Goal: Task Accomplishment & Management: Use online tool/utility

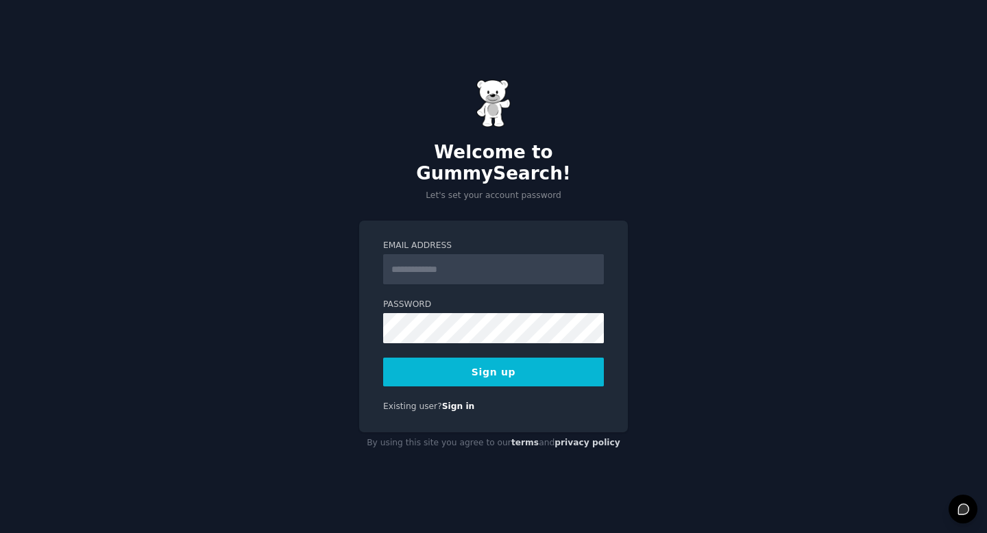
click at [432, 264] on input "Email Address" at bounding box center [493, 269] width 221 height 30
type input "*"
type input "**********"
click at [439, 367] on button "Sign up" at bounding box center [493, 372] width 221 height 29
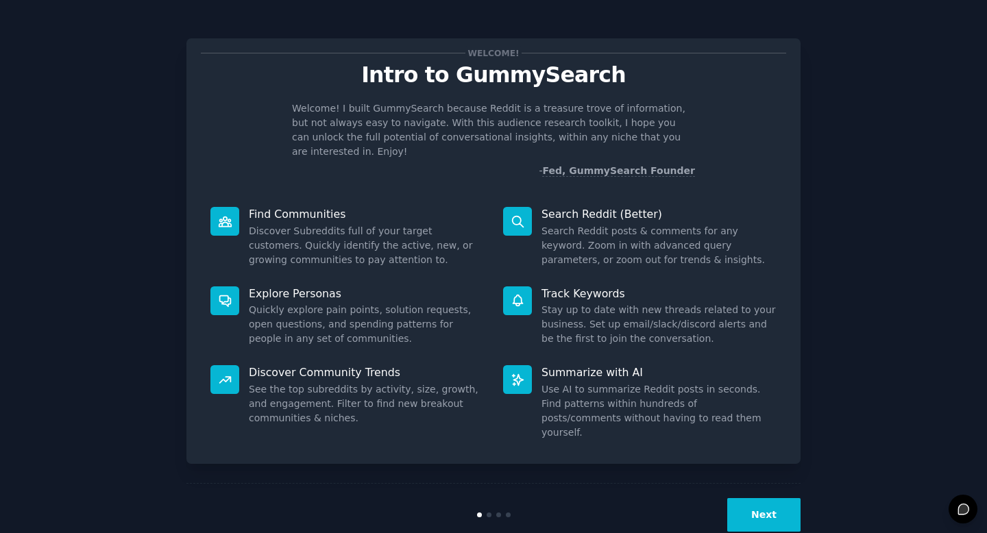
click at [764, 498] on button "Next" at bounding box center [763, 515] width 73 height 34
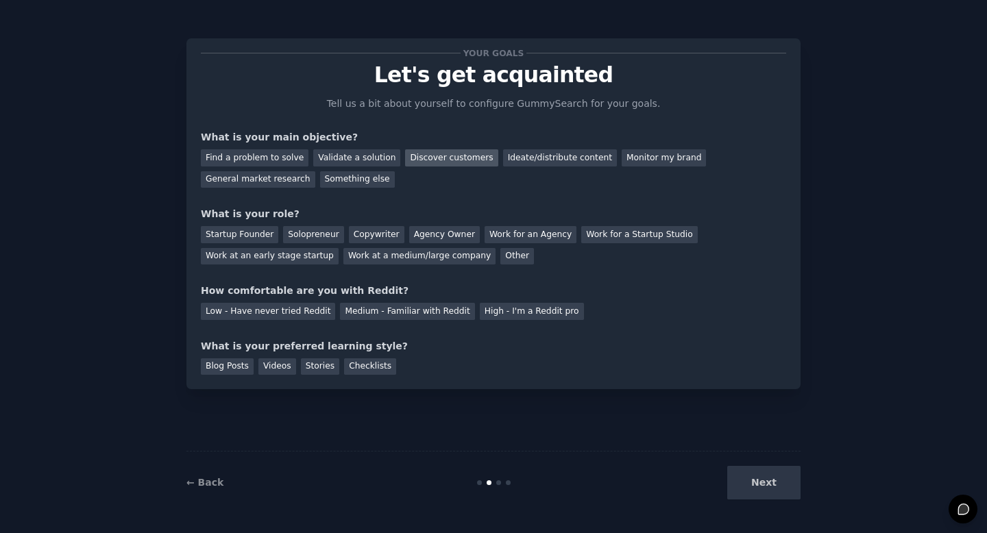
click at [470, 159] on div "Discover customers" at bounding box center [451, 157] width 93 height 17
click at [527, 160] on div "Ideate/distribute content" at bounding box center [560, 157] width 114 height 17
click at [622, 156] on div "Monitor my brand" at bounding box center [664, 157] width 84 height 17
click at [461, 155] on div "Discover customers" at bounding box center [451, 157] width 93 height 17
click at [502, 232] on div "Work for an Agency" at bounding box center [531, 234] width 92 height 17
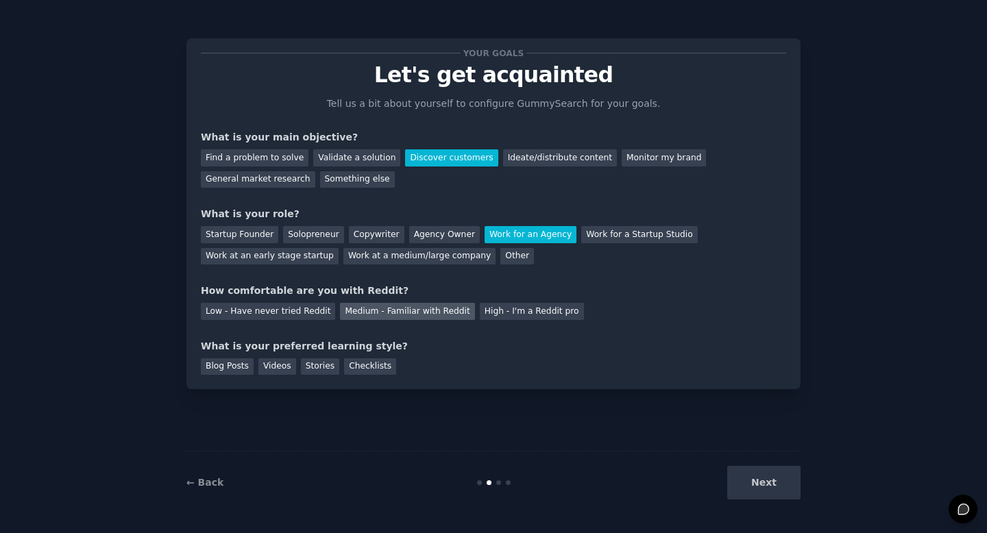
click at [436, 312] on div "Medium - Familiar with Reddit" at bounding box center [407, 311] width 134 height 17
click at [232, 369] on div "Blog Posts" at bounding box center [227, 367] width 53 height 17
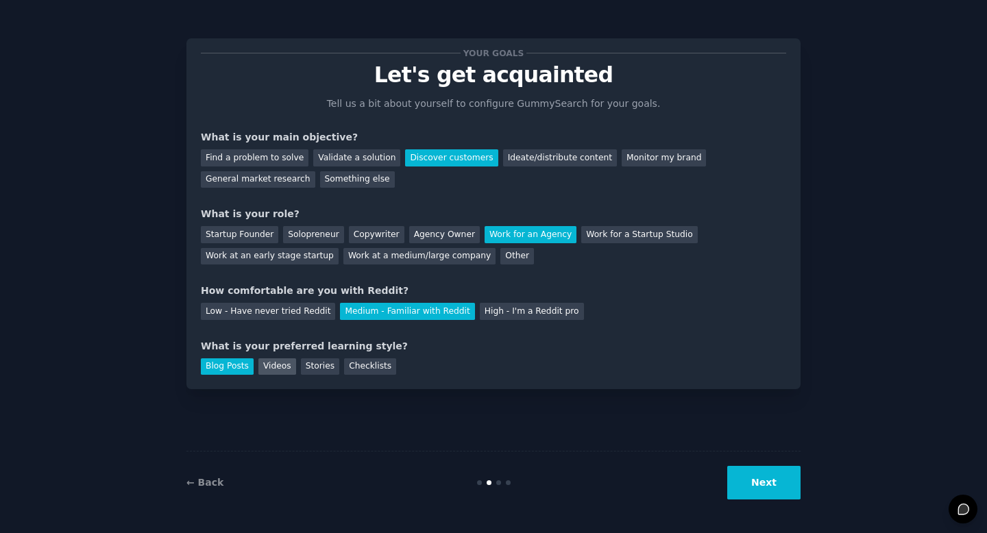
click at [267, 367] on div "Videos" at bounding box center [277, 367] width 38 height 17
click at [751, 487] on button "Next" at bounding box center [763, 483] width 73 height 34
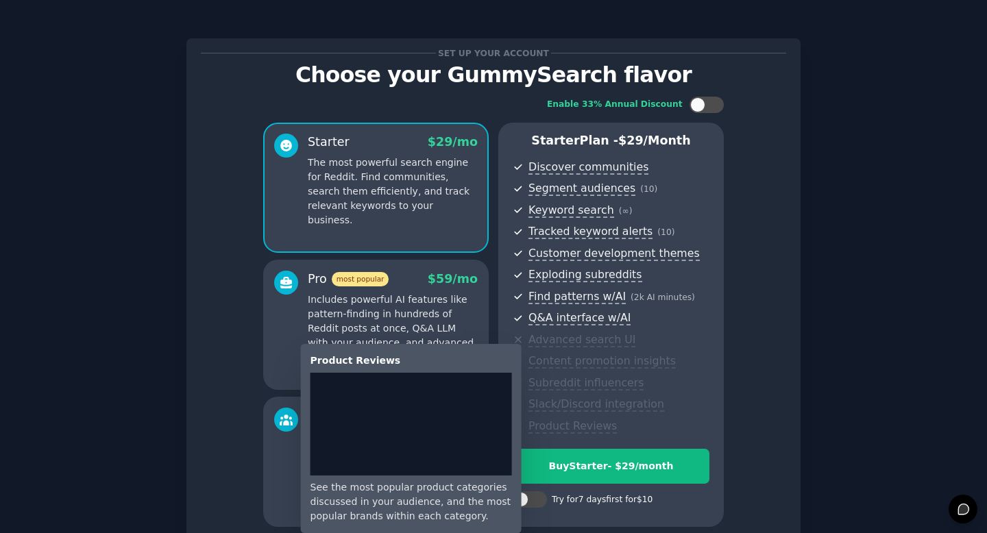
scroll to position [124, 0]
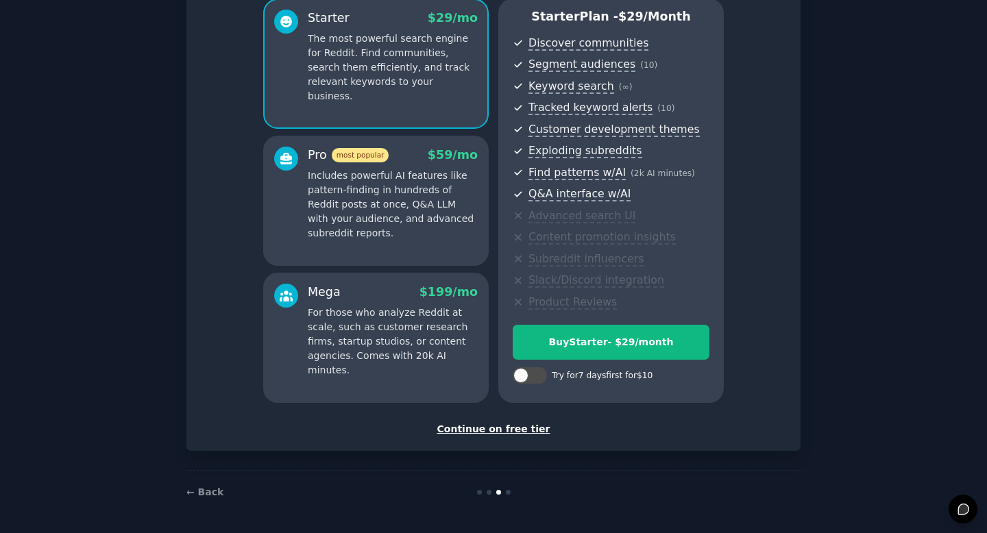
click at [532, 431] on div "Continue on free tier" at bounding box center [493, 429] width 585 height 14
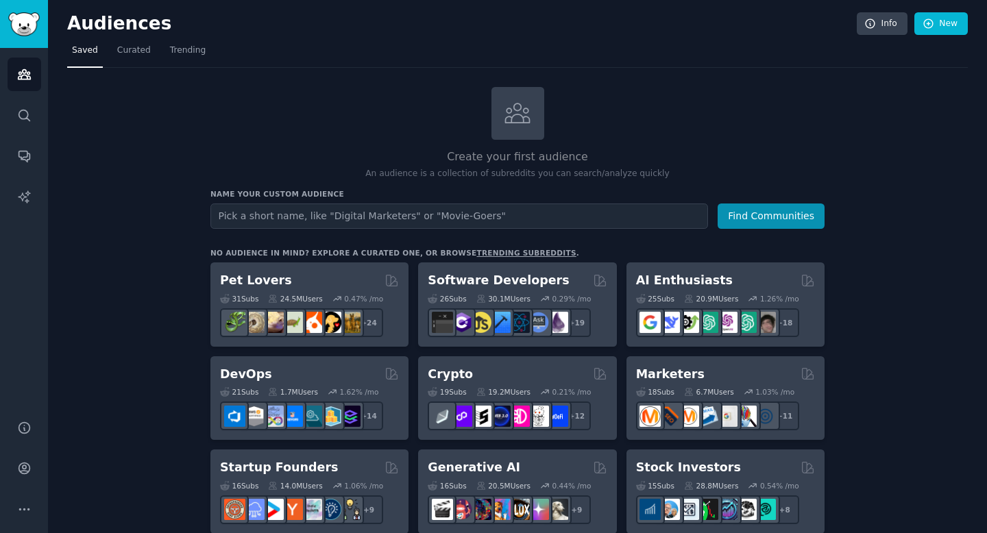
click at [284, 208] on input "text" at bounding box center [459, 216] width 498 height 25
type input "Rev.io"
click at [718, 204] on button "Find Communities" at bounding box center [771, 216] width 107 height 25
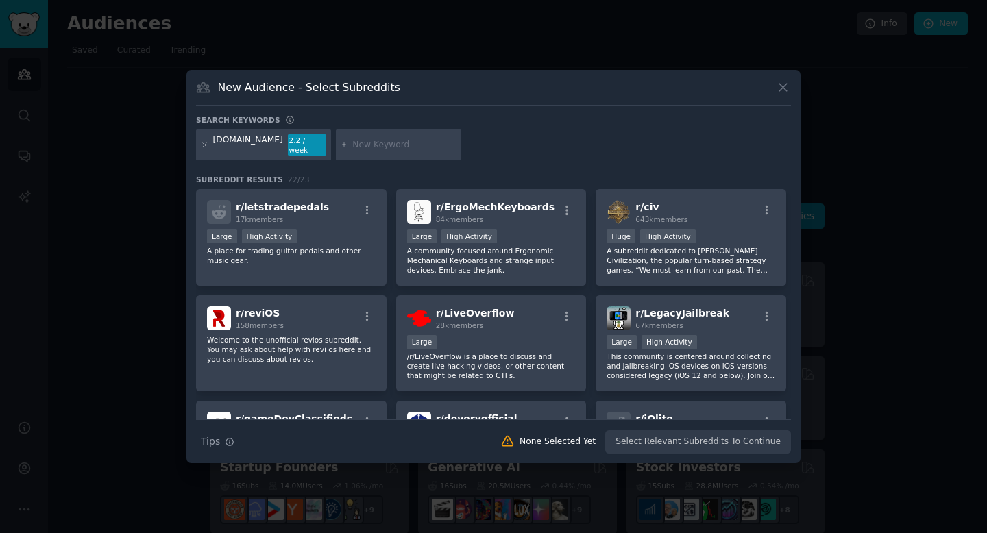
click at [376, 145] on input "text" at bounding box center [404, 145] width 104 height 12
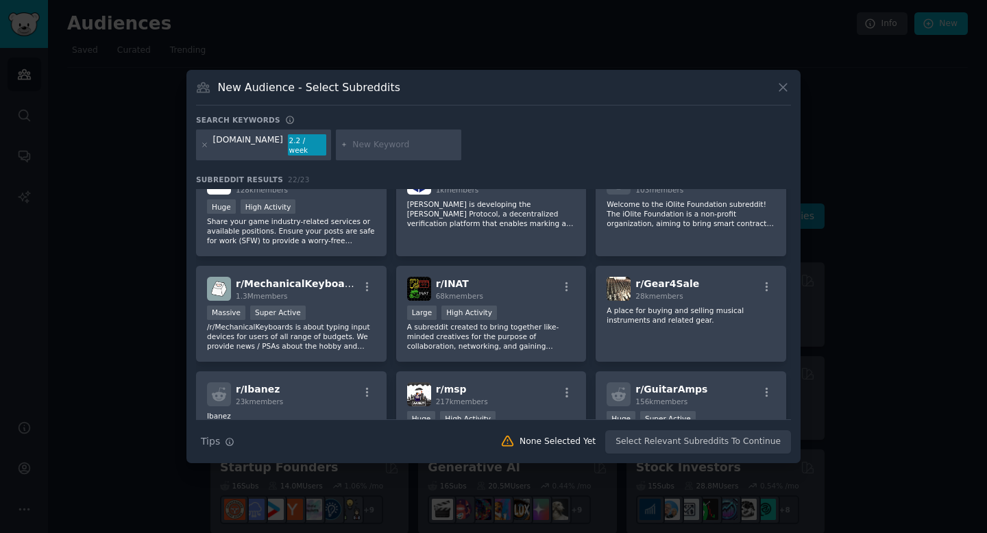
scroll to position [369, 0]
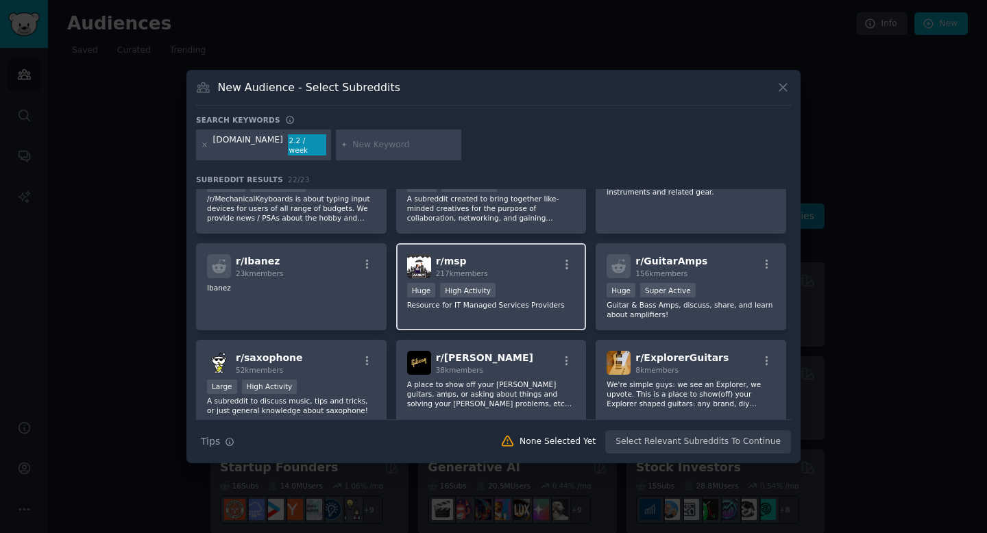
click at [534, 285] on div "Huge High Activity" at bounding box center [491, 291] width 169 height 17
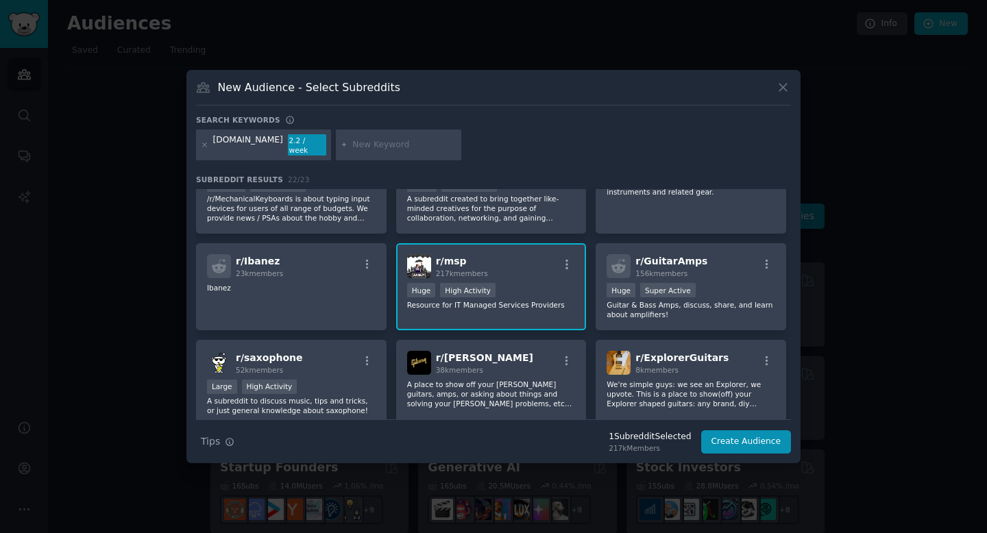
scroll to position [600, 0]
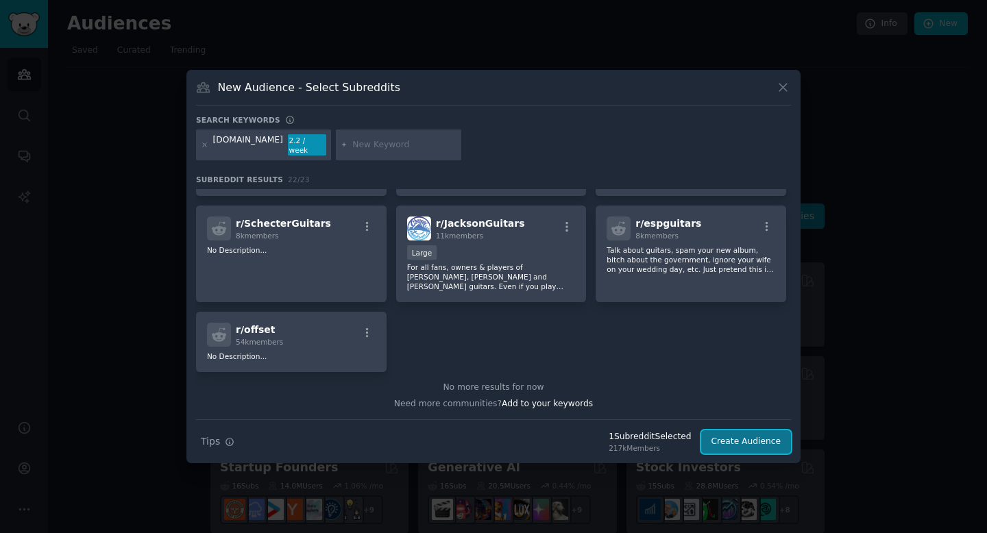
click at [762, 437] on button "Create Audience" at bounding box center [746, 441] width 90 height 23
